Goal: Information Seeking & Learning: Check status

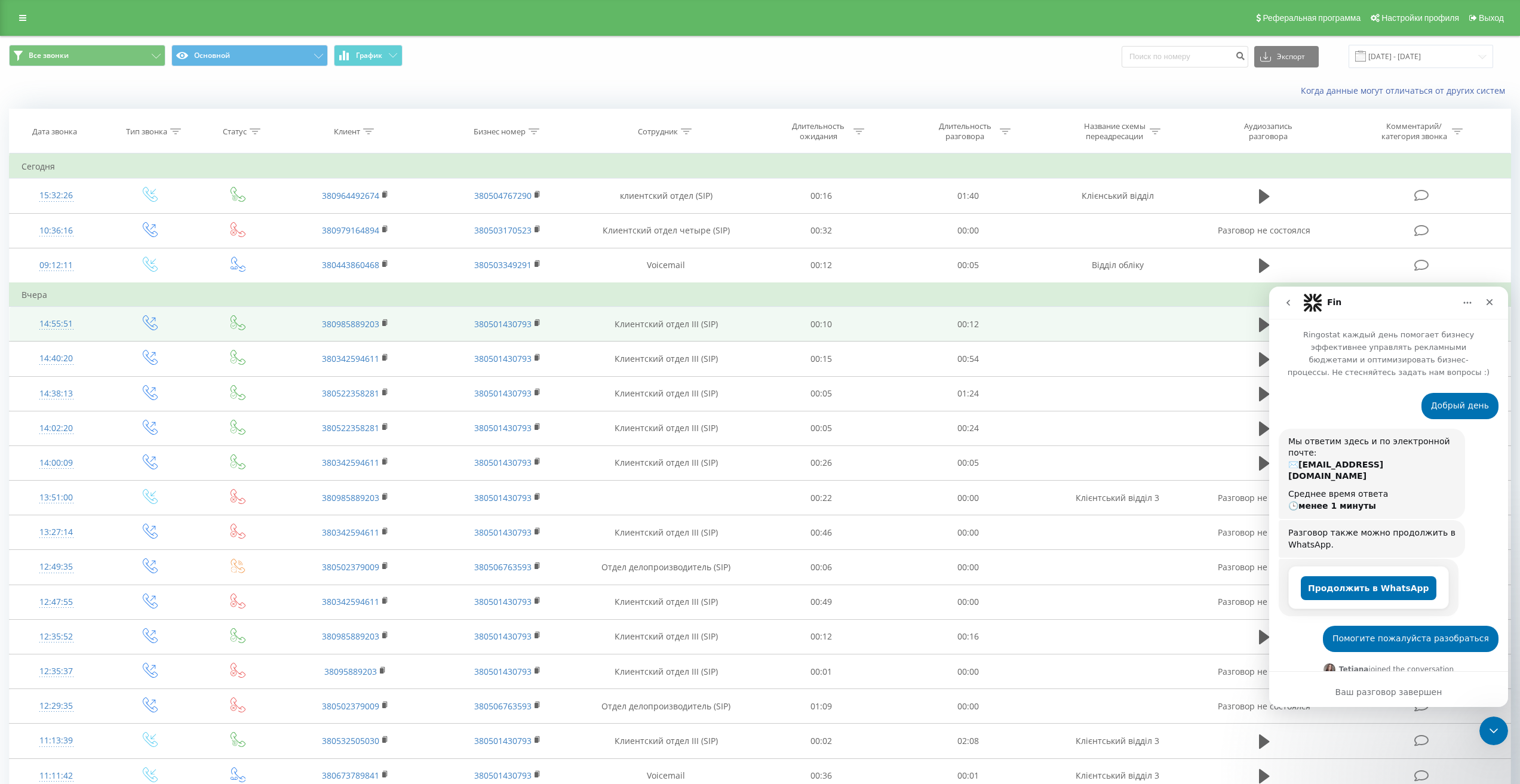
scroll to position [1766, 0]
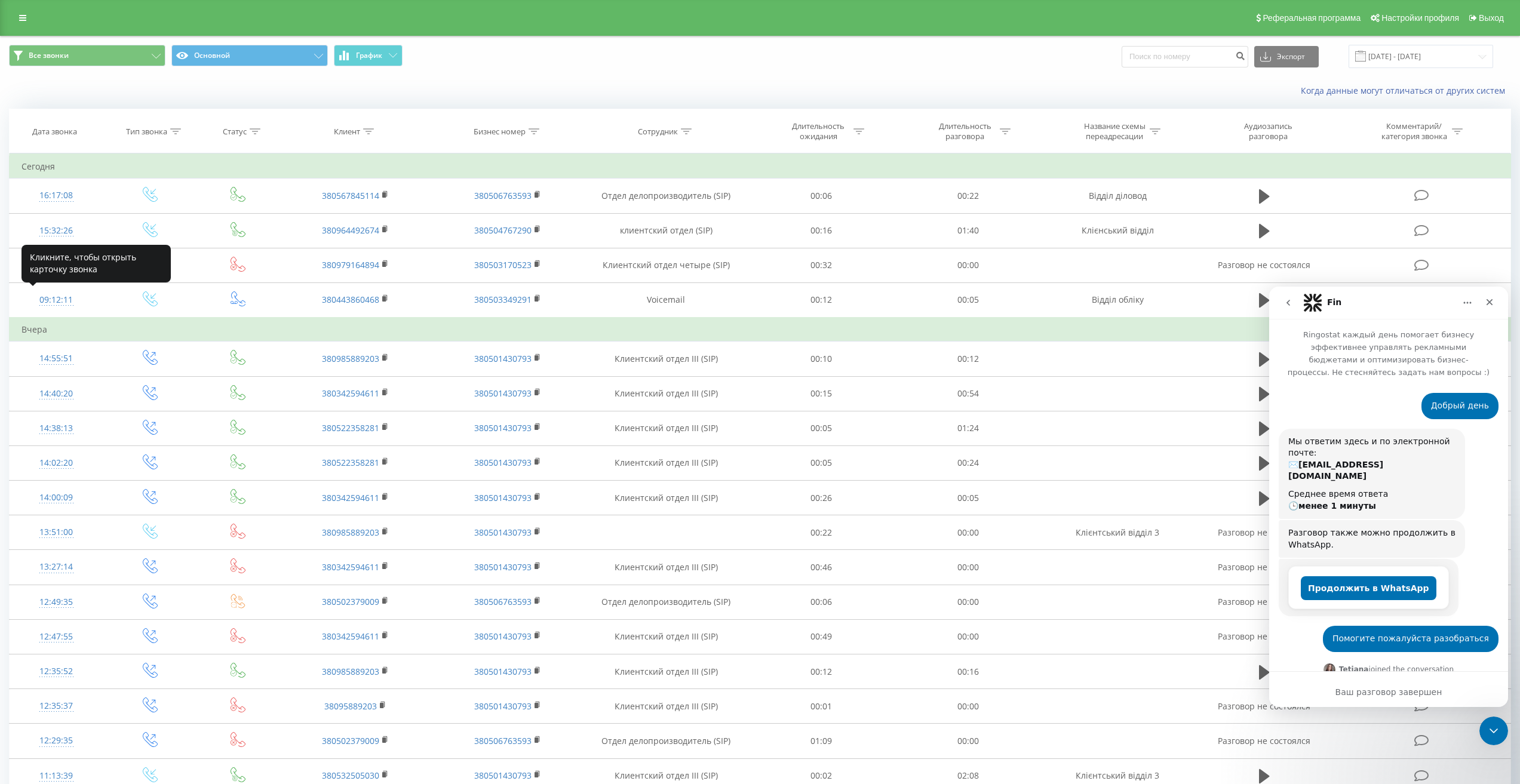
scroll to position [1766, 0]
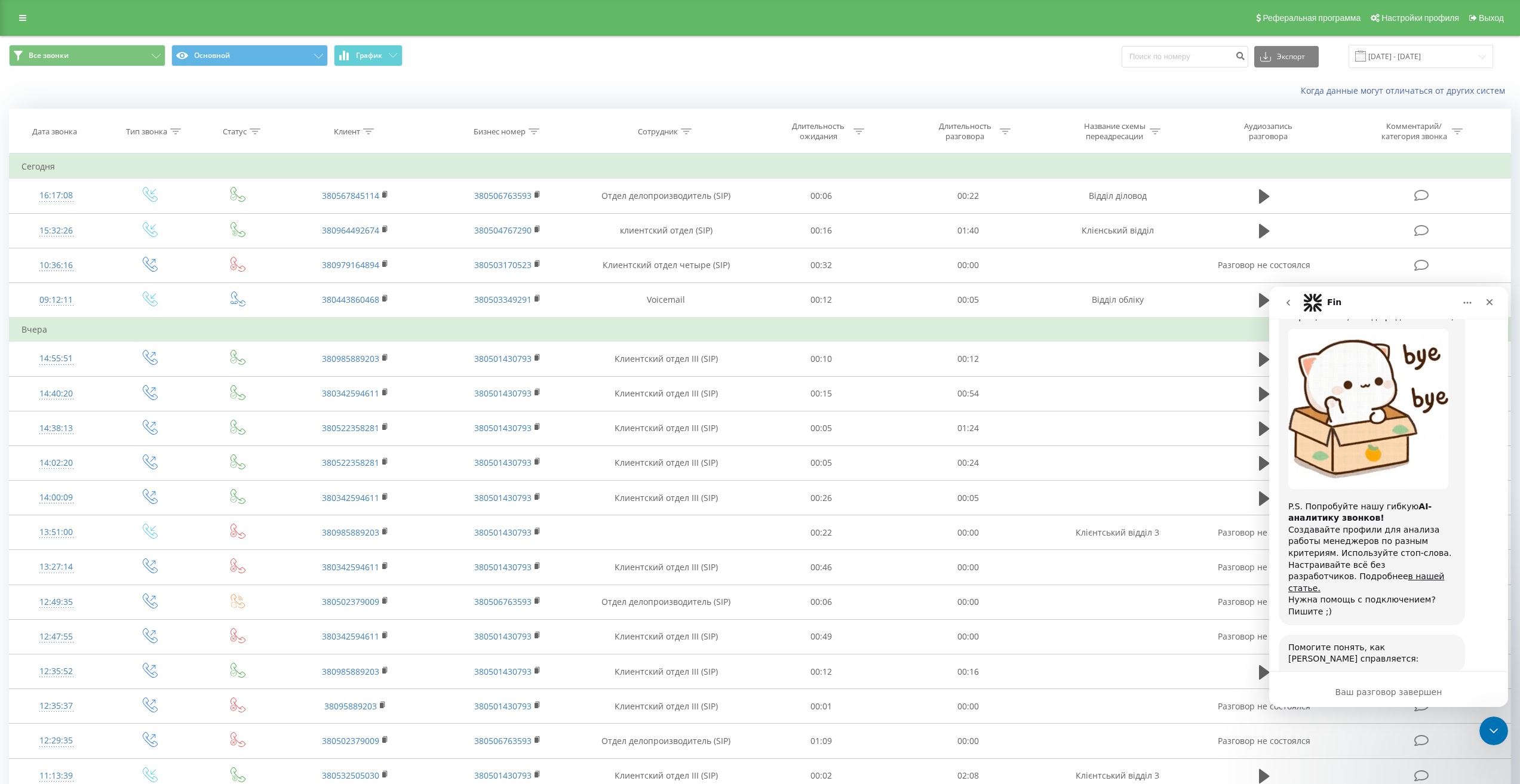
click at [1292, 313] on button "go back" at bounding box center [1288, 302] width 23 height 23
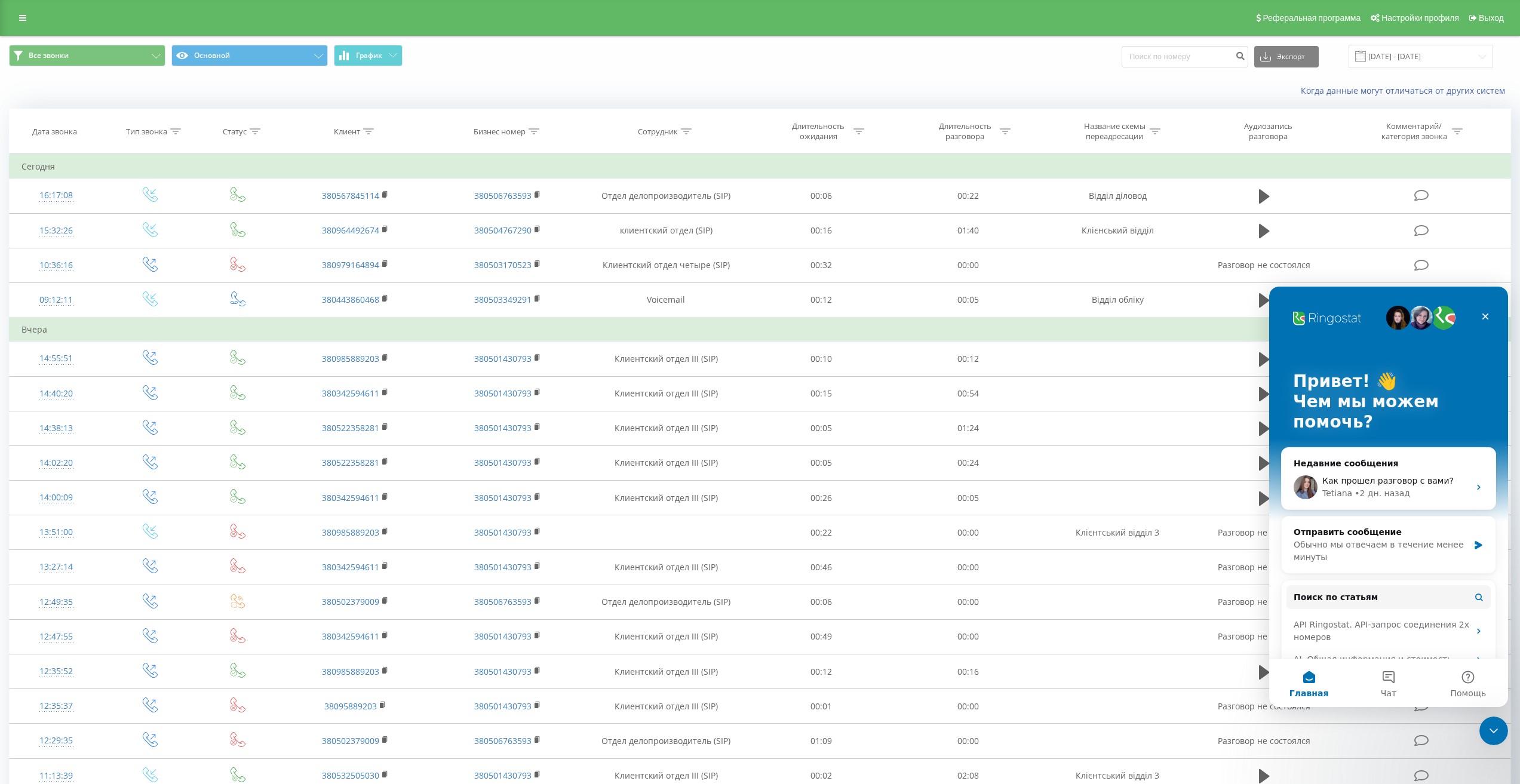
scroll to position [0, 0]
click at [1489, 315] on icon "Закрыть" at bounding box center [1486, 317] width 10 height 10
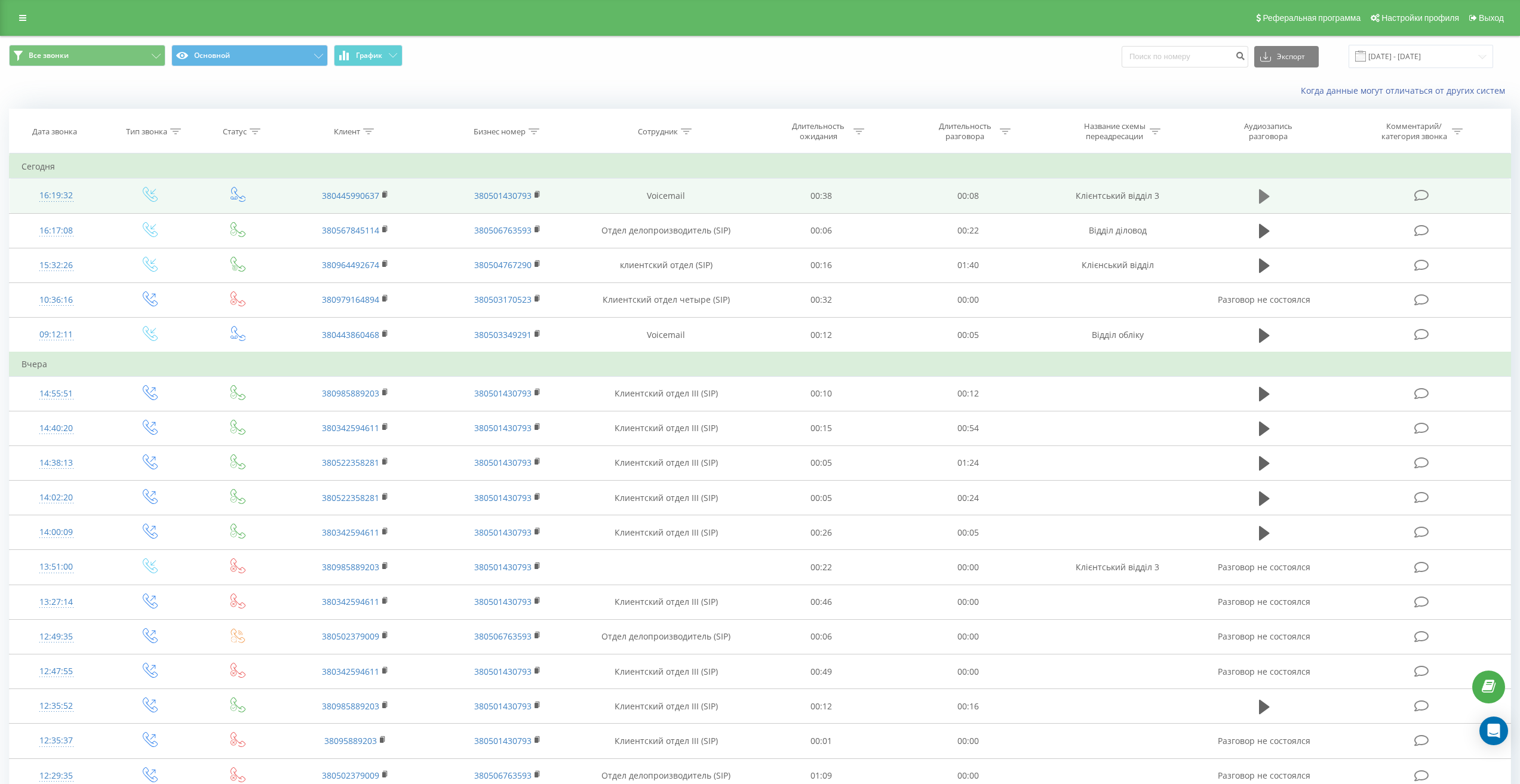
click at [1257, 201] on button at bounding box center [1264, 196] width 18 height 18
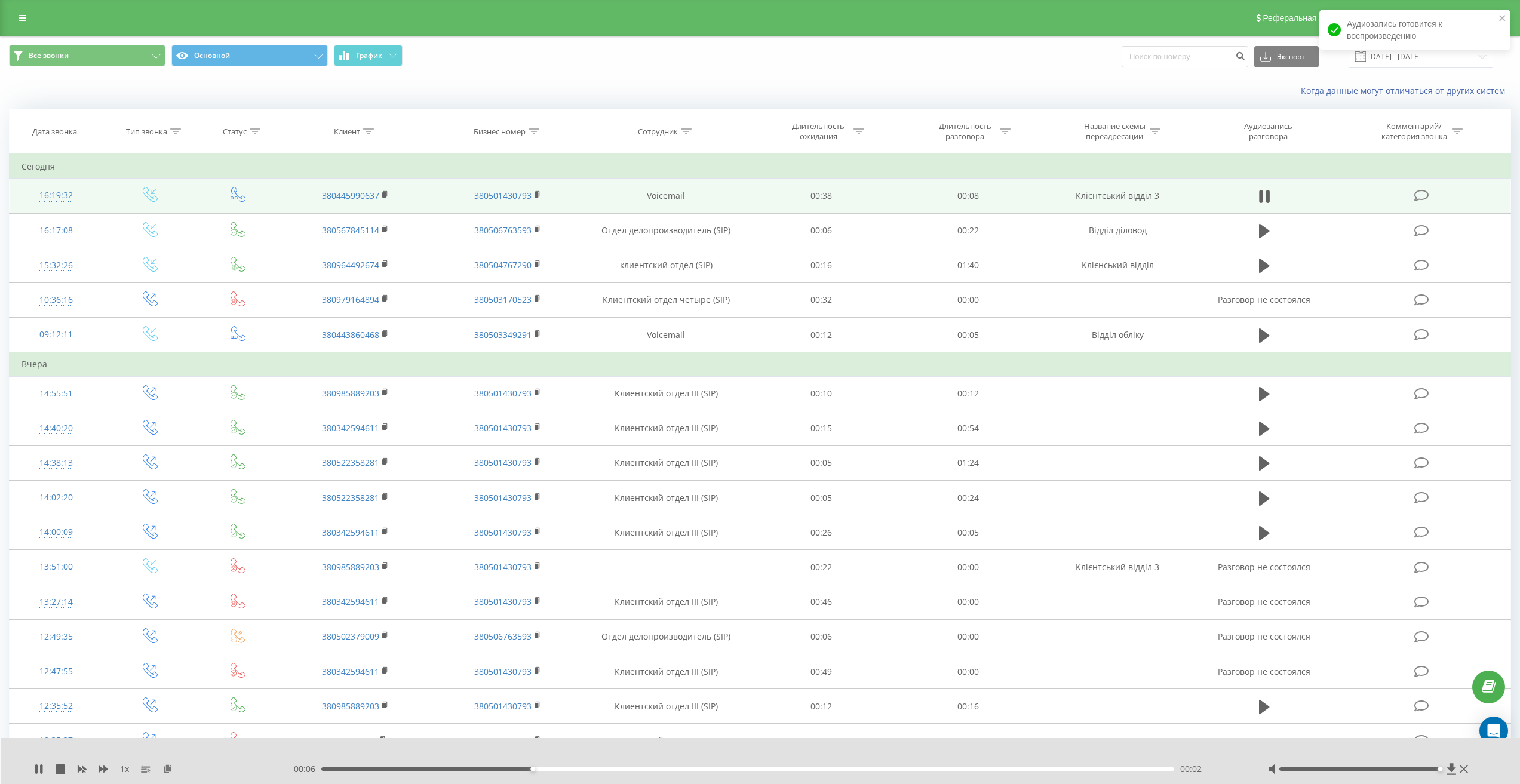
drag, startPoint x: 1360, startPoint y: 770, endPoint x: 1477, endPoint y: 791, distance: 118.9
click at [1477, 783] on html "powersupplysystem... Проекты powersupplysystems.com.ua Дашборд Центр обращений …" at bounding box center [760, 392] width 1520 height 784
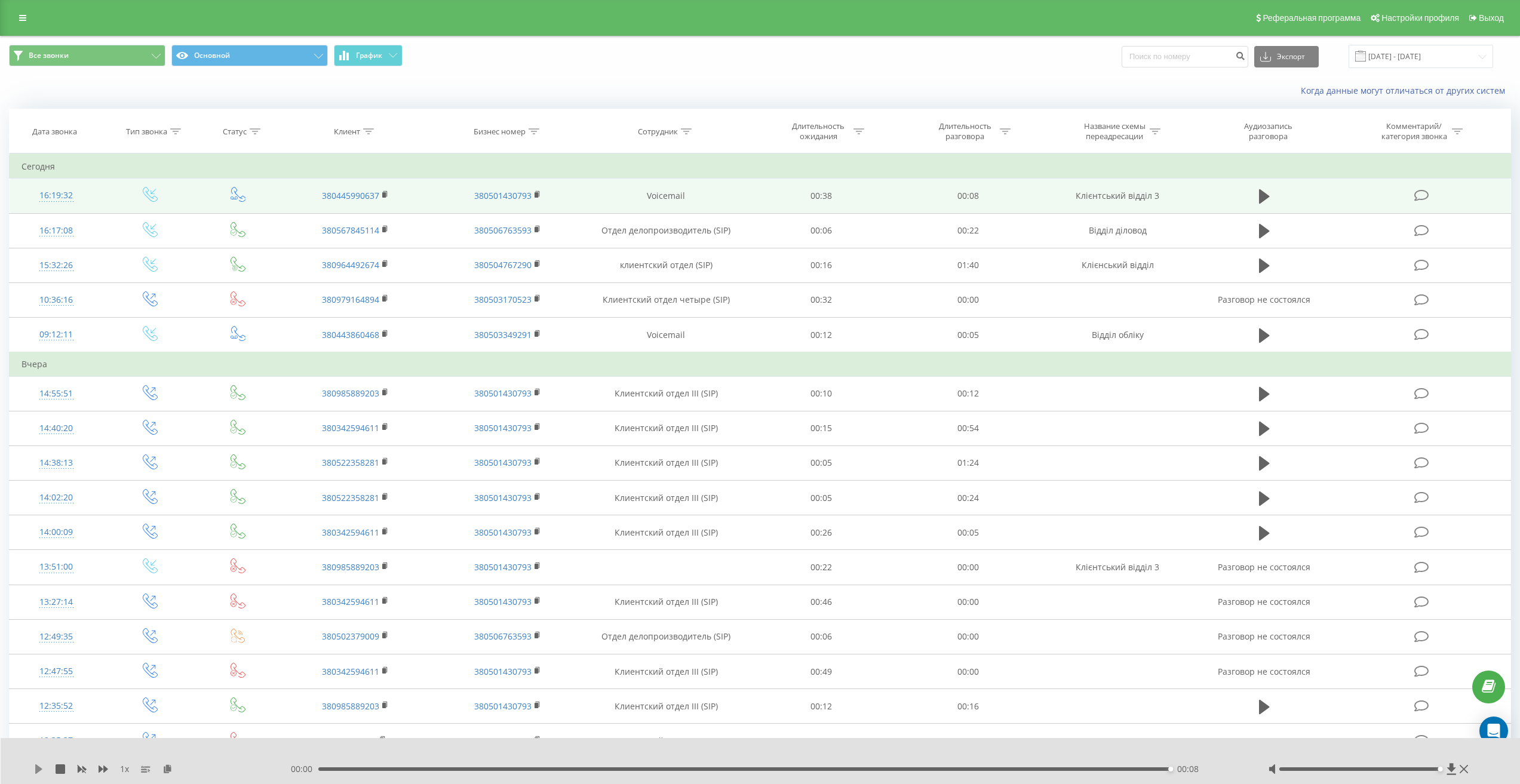
click at [36, 769] on icon at bounding box center [39, 769] width 7 height 10
click at [323, 767] on div "00:08" at bounding box center [745, 769] width 852 height 4
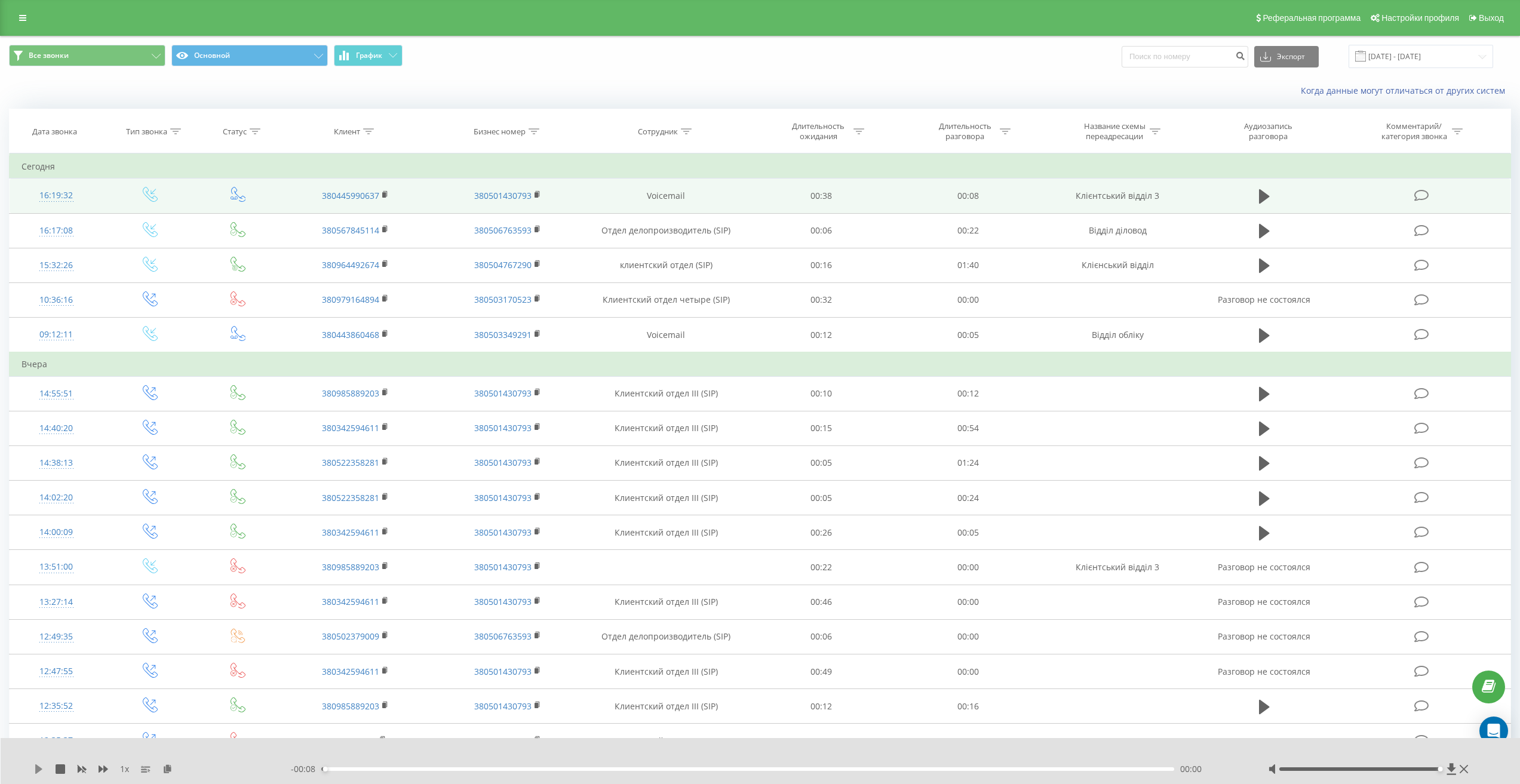
click at [36, 767] on icon at bounding box center [39, 769] width 7 height 10
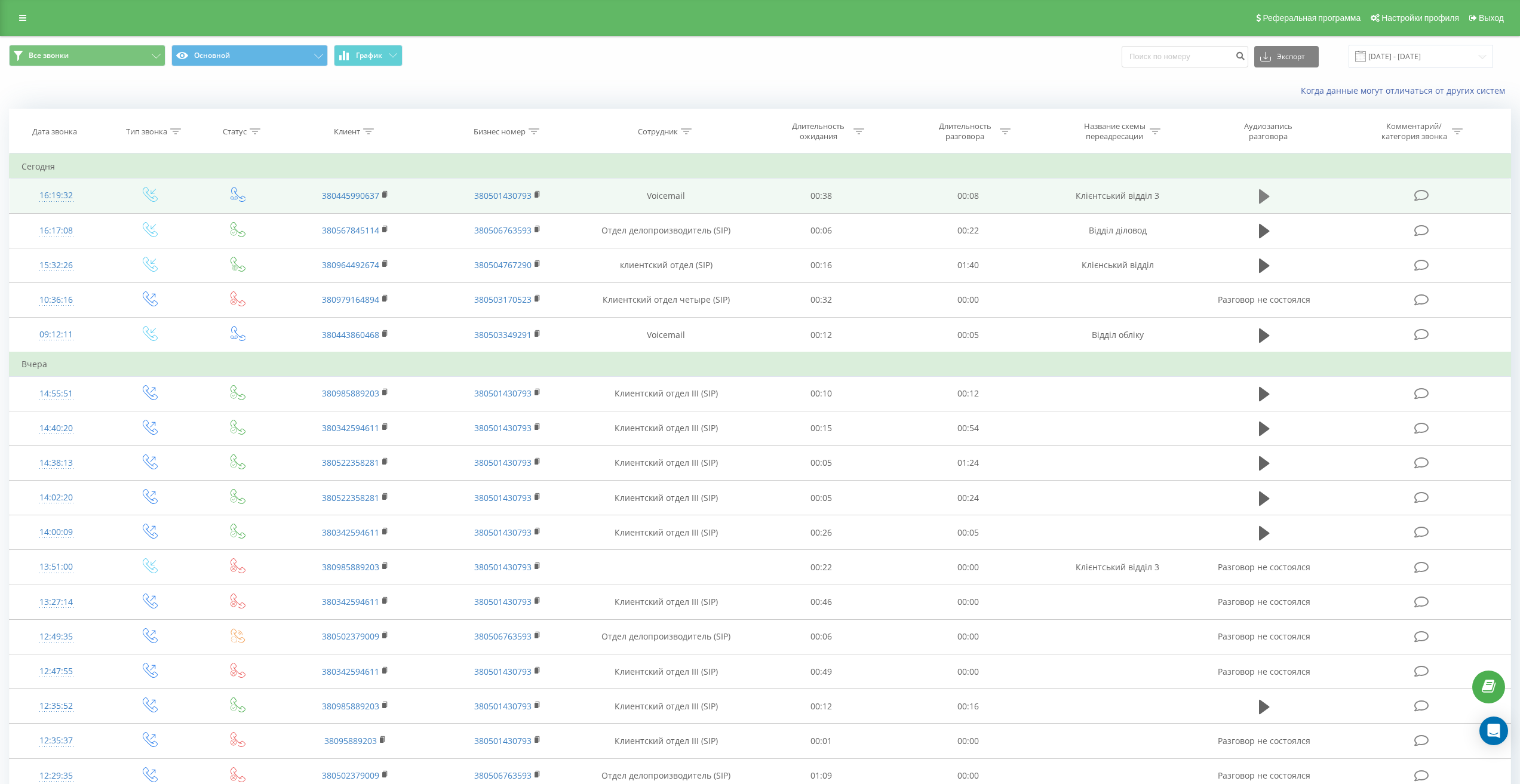
click at [1258, 197] on button at bounding box center [1264, 196] width 18 height 18
